Goal: Task Accomplishment & Management: Manage account settings

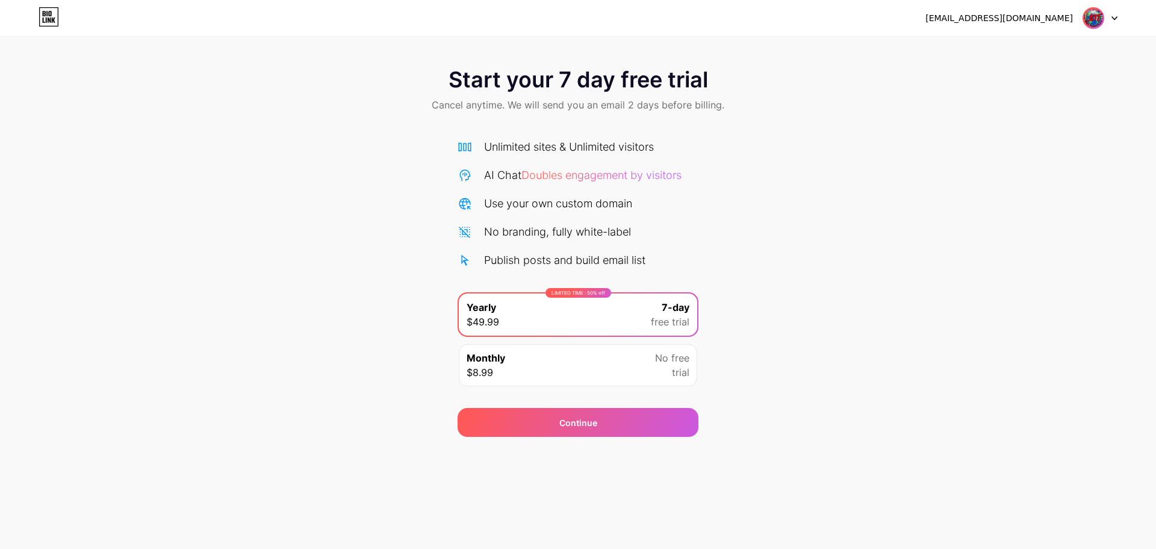
click at [52, 16] on icon at bounding box center [49, 16] width 20 height 19
click at [48, 18] on icon at bounding box center [49, 19] width 3 height 5
click at [52, 18] on icon at bounding box center [54, 19] width 4 height 5
click at [50, 20] on icon at bounding box center [49, 19] width 3 height 5
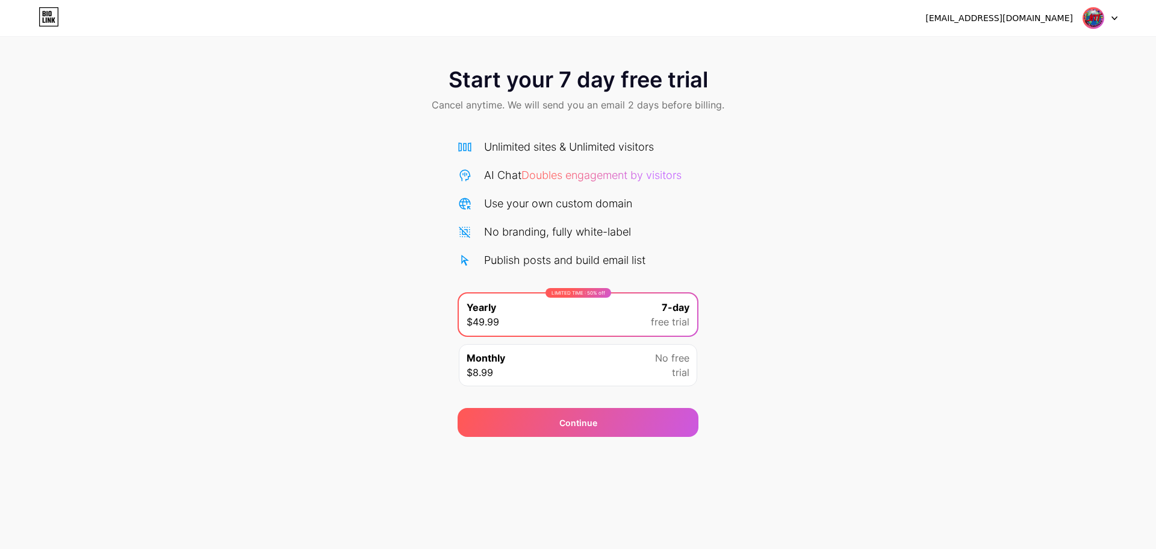
click at [1090, 25] on img at bounding box center [1093, 18] width 23 height 23
click at [1108, 21] on div at bounding box center [1100, 18] width 35 height 22
click at [47, 24] on icon at bounding box center [49, 16] width 20 height 19
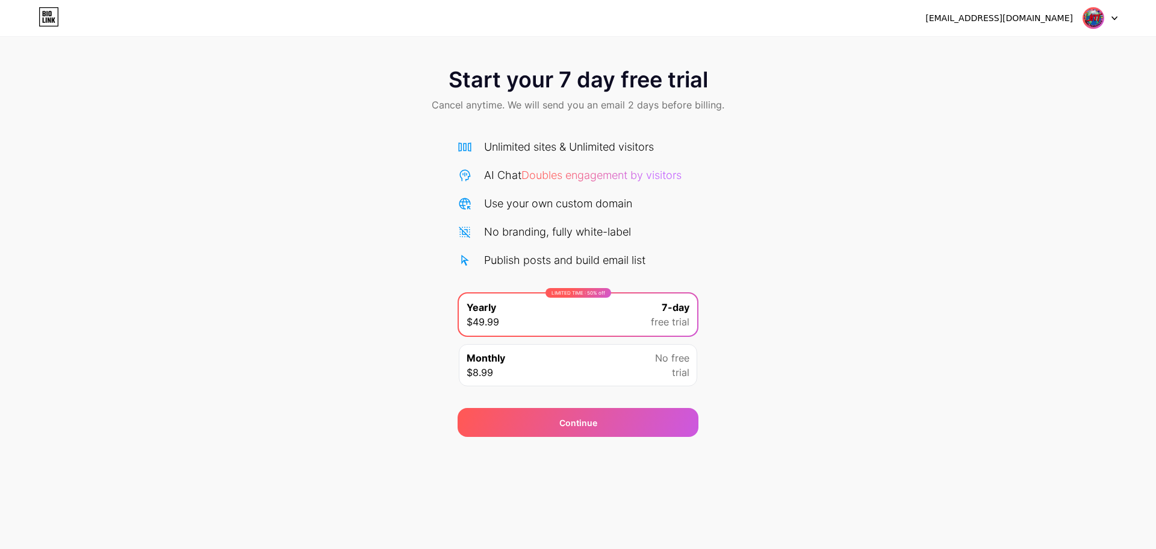
click at [47, 24] on icon at bounding box center [49, 16] width 20 height 19
click at [1111, 13] on div at bounding box center [1100, 18] width 35 height 22
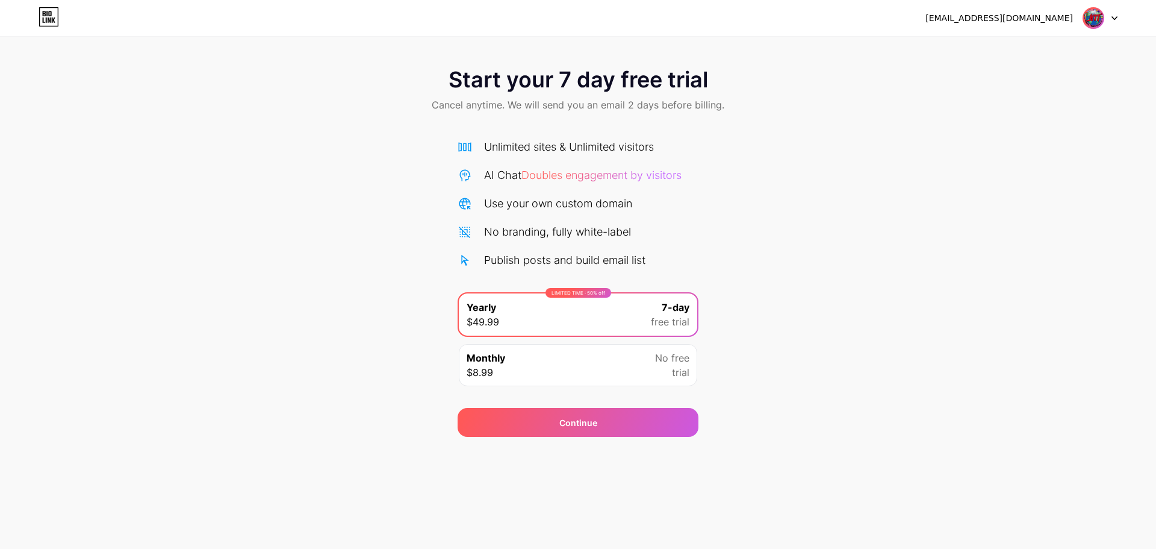
click at [1116, 12] on div at bounding box center [1100, 18] width 35 height 22
click at [1001, 58] on li "Logout" at bounding box center [1042, 49] width 149 height 33
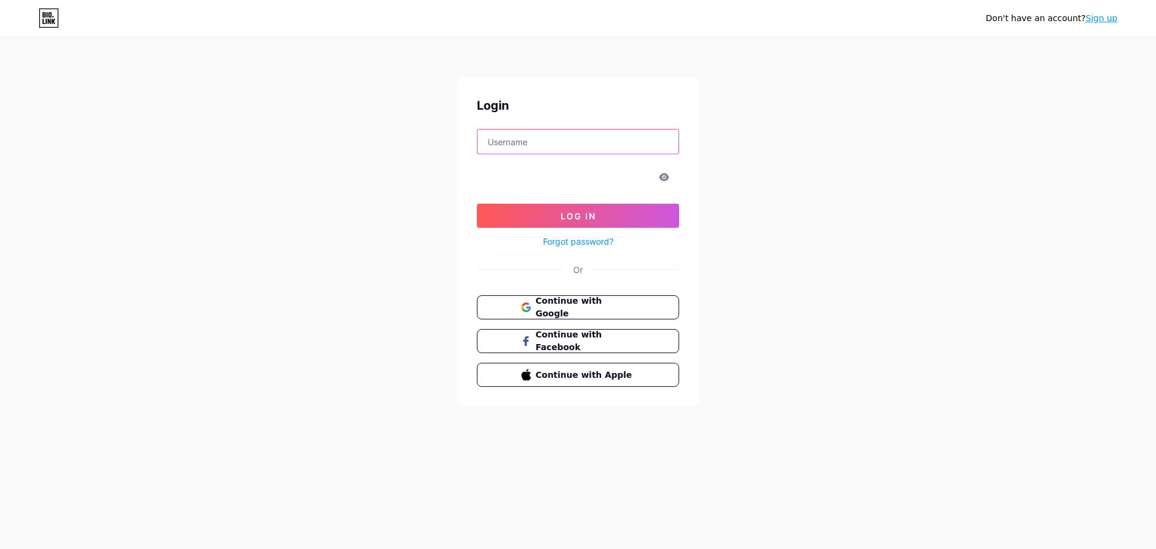
click at [513, 139] on input "text" at bounding box center [578, 141] width 201 height 24
click at [531, 142] on input "text" at bounding box center [578, 141] width 201 height 24
click at [599, 312] on span "Continue with Google" at bounding box center [585, 308] width 101 height 26
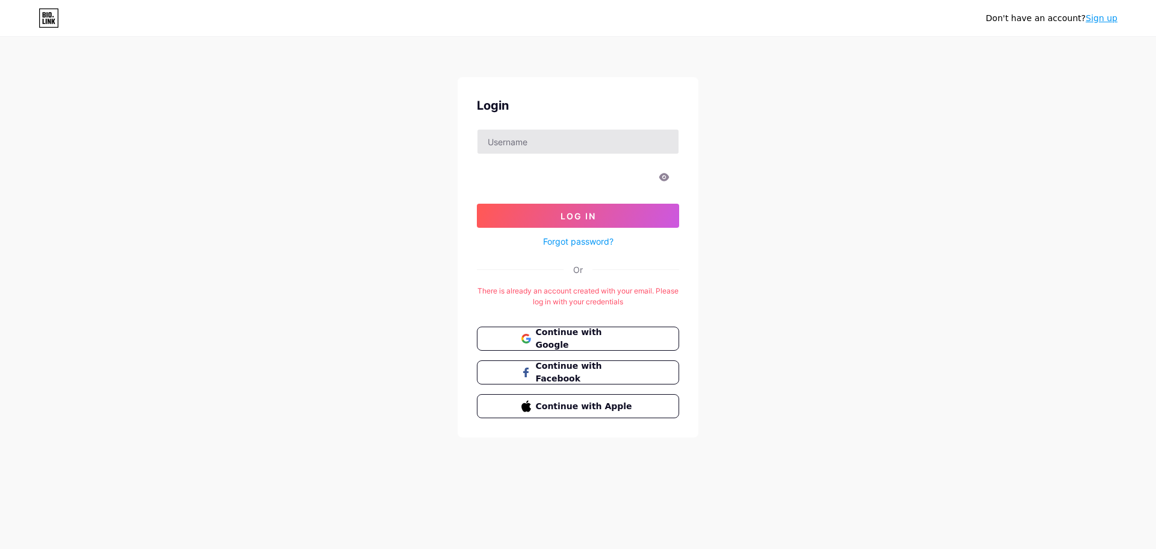
drag, startPoint x: 541, startPoint y: 162, endPoint x: 543, endPoint y: 152, distance: 9.7
click at [541, 161] on form "Log In Forgot password?" at bounding box center [578, 189] width 202 height 120
click at [547, 146] on input "text" at bounding box center [578, 141] width 201 height 24
drag, startPoint x: 555, startPoint y: 144, endPoint x: 357, endPoint y: 113, distance: 200.6
click at [357, 113] on div "Don't have an account? Sign up Login jmmultiser Log In Forgot password? Or Ther…" at bounding box center [578, 238] width 1156 height 476
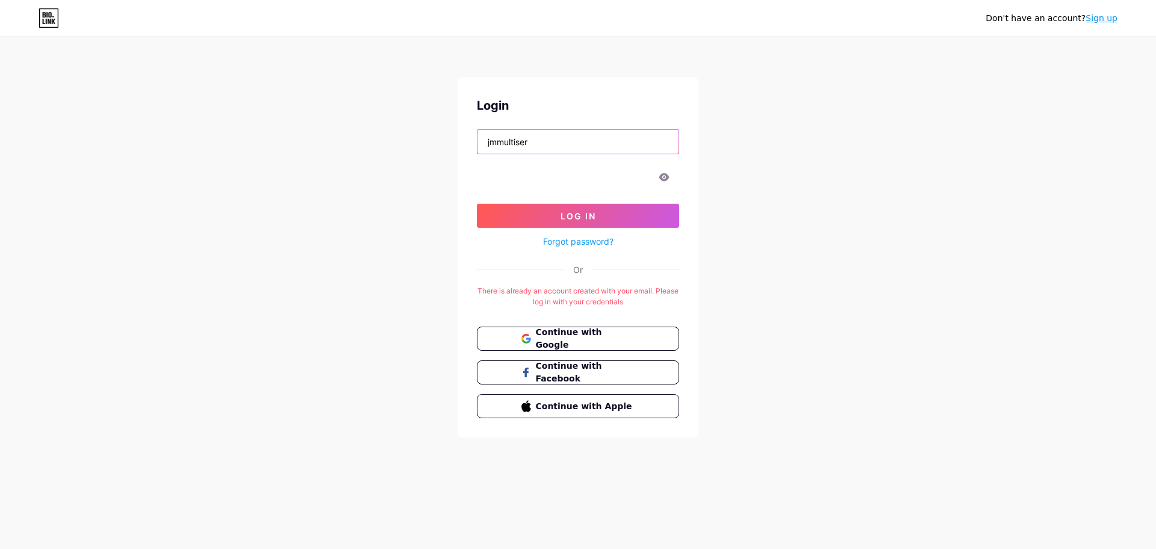
paste input "[EMAIL_ADDRESS][DOMAIN_NAME]"
type input "[EMAIL_ADDRESS][DOMAIN_NAME]"
click at [666, 178] on icon at bounding box center [664, 177] width 11 height 8
click at [589, 219] on span "Log In" at bounding box center [579, 216] width 36 height 10
